Goal: Obtain resource: Download file/media

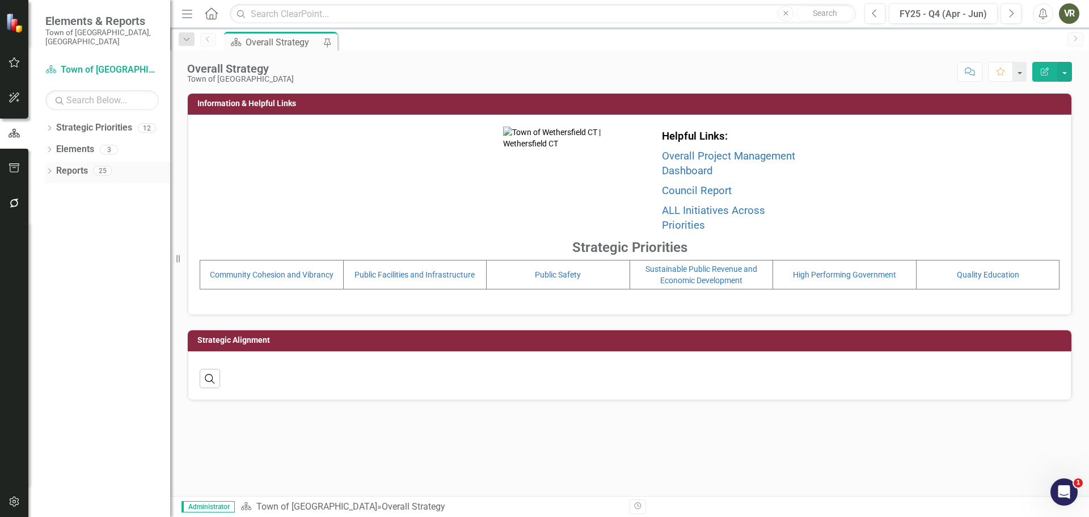
click at [51, 169] on icon "Dropdown" at bounding box center [49, 172] width 8 height 6
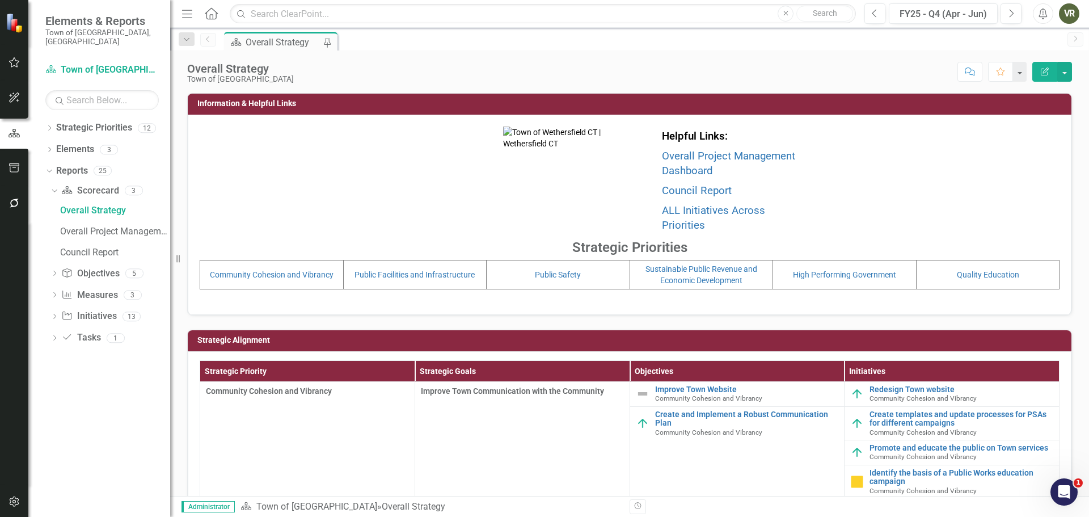
click at [54, 314] on icon "Dropdown" at bounding box center [54, 317] width 8 height 6
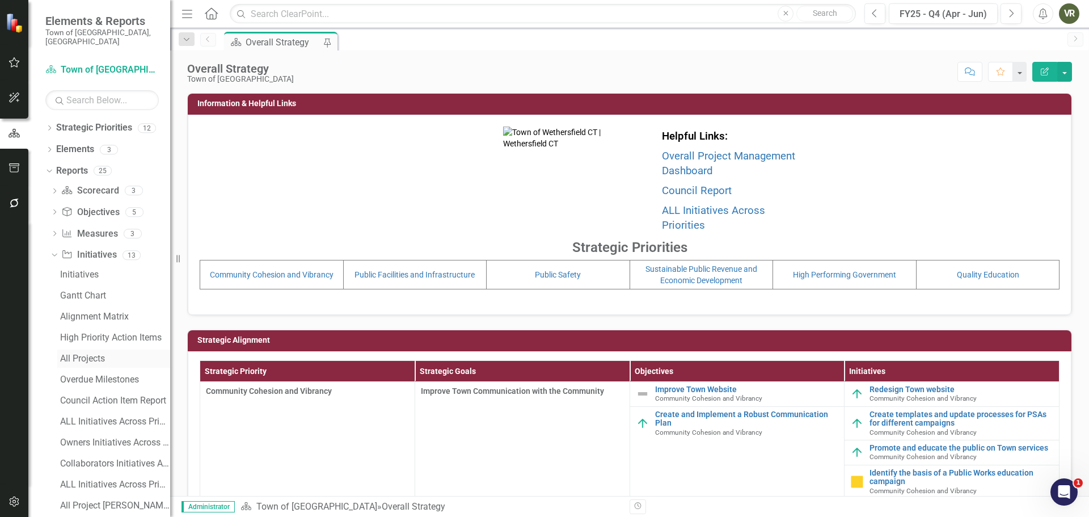
scroll to position [51, 0]
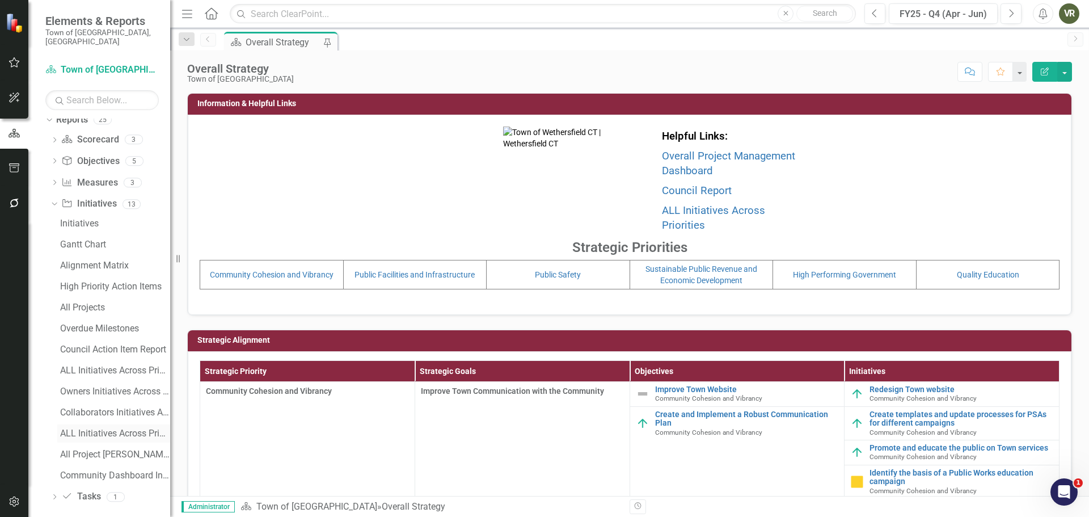
click at [86, 428] on div "ALL Initiatives Across Priorities - only Completed" at bounding box center [115, 433] width 110 height 10
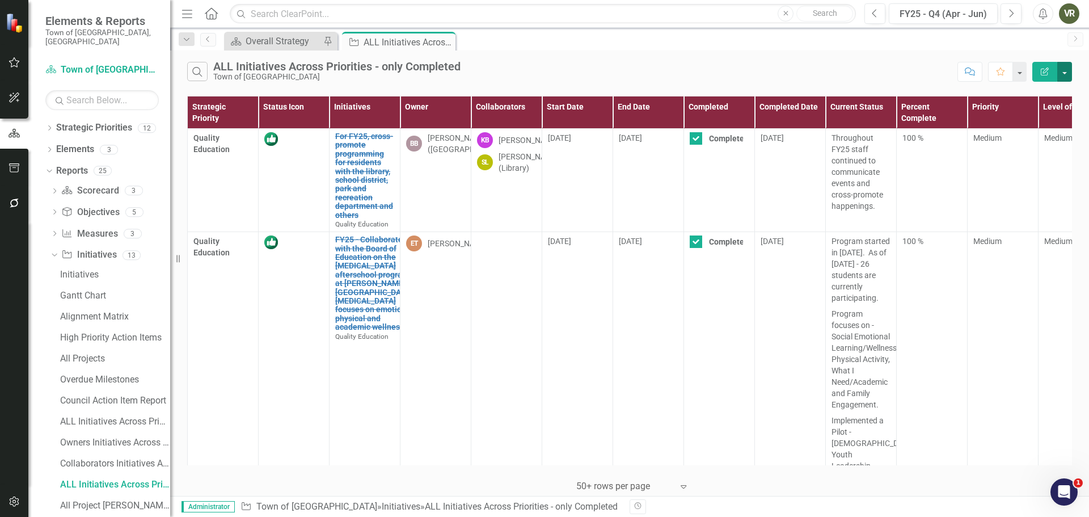
click at [1066, 69] on button "button" at bounding box center [1064, 72] width 15 height 20
click at [1049, 137] on link "Excel Export to Excel" at bounding box center [1027, 136] width 90 height 21
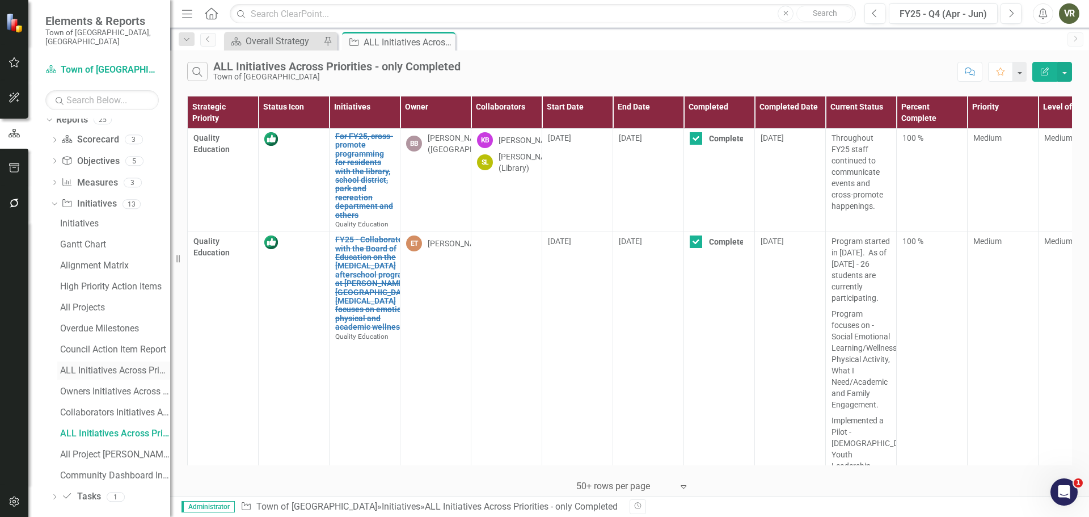
click at [111, 365] on div "ALL Initiatives Across Priorities" at bounding box center [115, 370] width 110 height 10
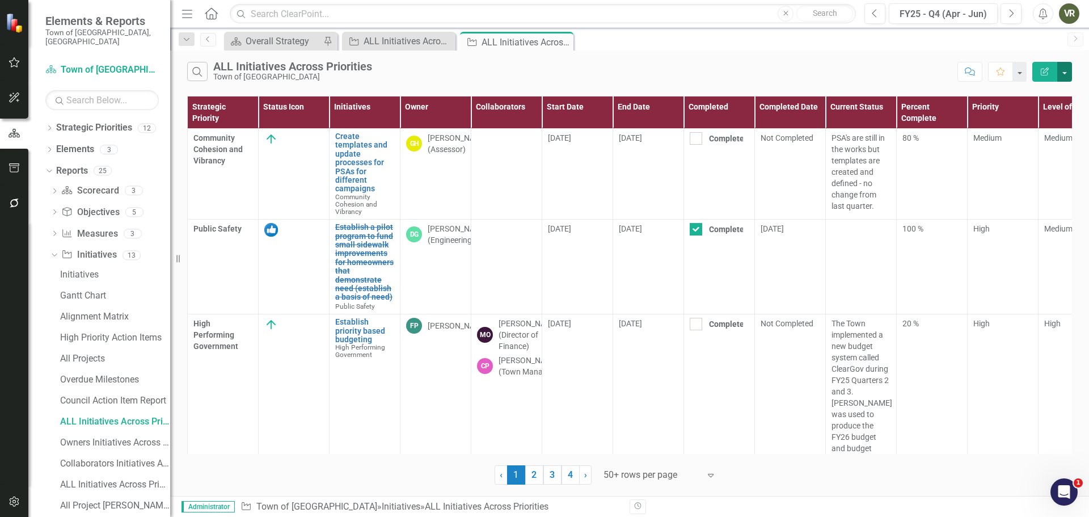
click at [1066, 77] on button "button" at bounding box center [1064, 72] width 15 height 20
click at [1049, 120] on link "PDF Export to PDF" at bounding box center [1027, 115] width 90 height 21
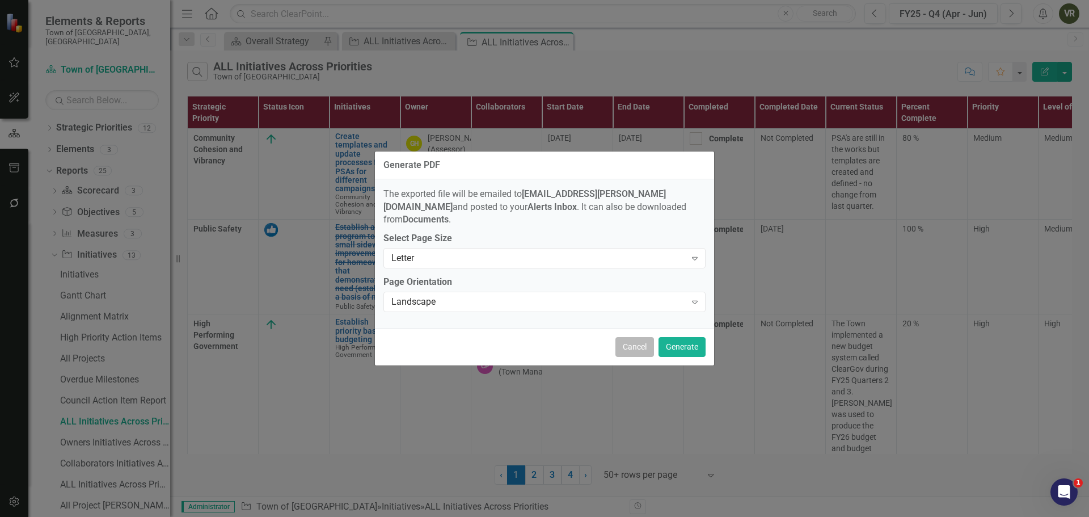
click at [644, 342] on button "Cancel" at bounding box center [635, 347] width 39 height 20
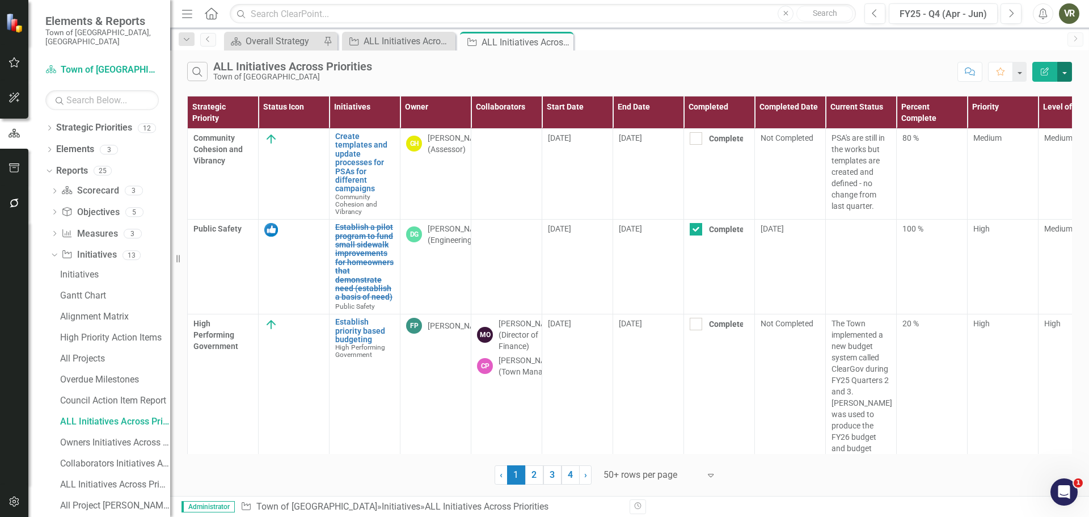
click at [1064, 65] on button "button" at bounding box center [1064, 72] width 15 height 20
click at [1039, 134] on link "Excel Export to Excel" at bounding box center [1027, 136] width 90 height 21
